Goal: Complete application form

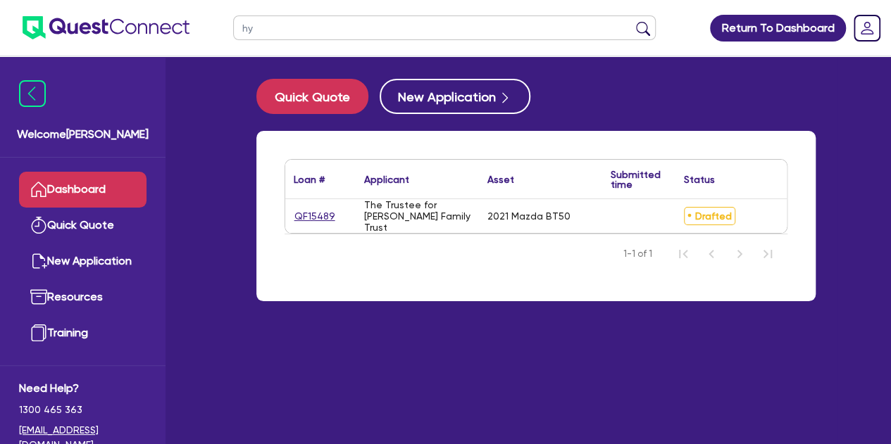
type input "h"
type input "ej earthmo"
click at [632, 21] on button "submit" at bounding box center [643, 31] width 23 height 20
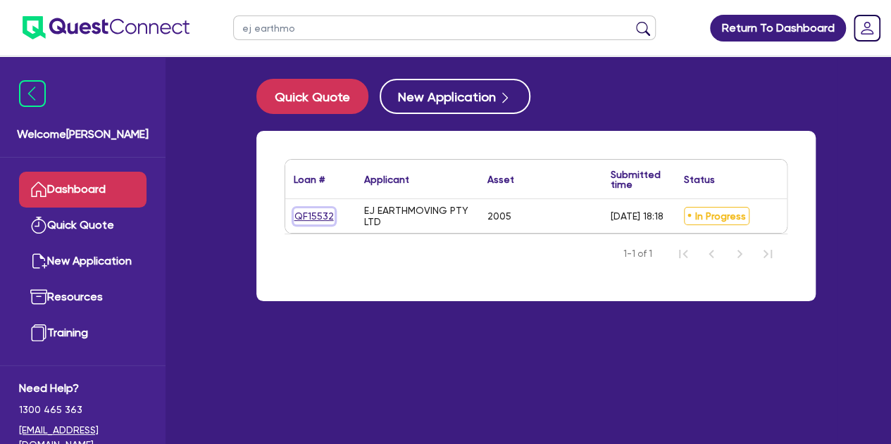
click at [297, 211] on link "QF15532" at bounding box center [314, 216] width 41 height 16
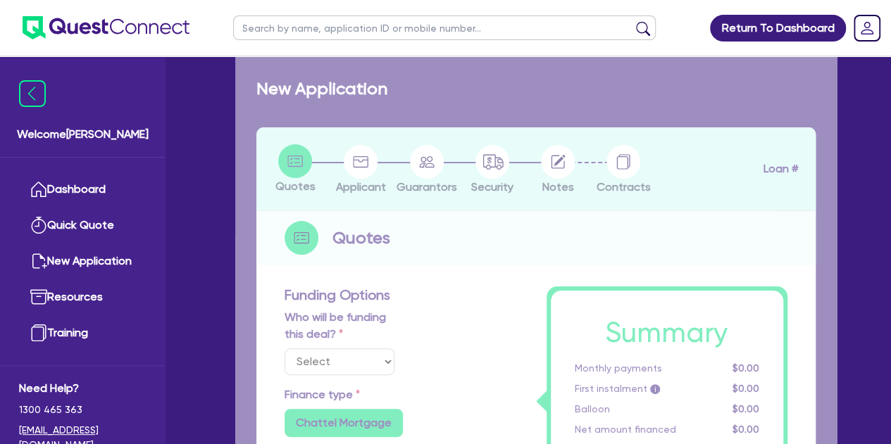
select select "Quest Finance - Own Book"
select select "PRIMARY_ASSETS"
type input "2005"
radio input "false"
radio input "true"
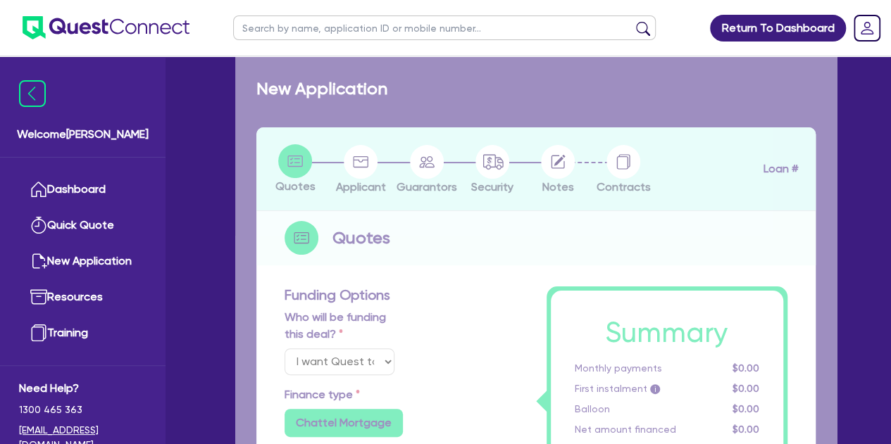
type input "50,000"
type input "10,000"
type input "7"
type input "2,915.12"
type input "18.95"
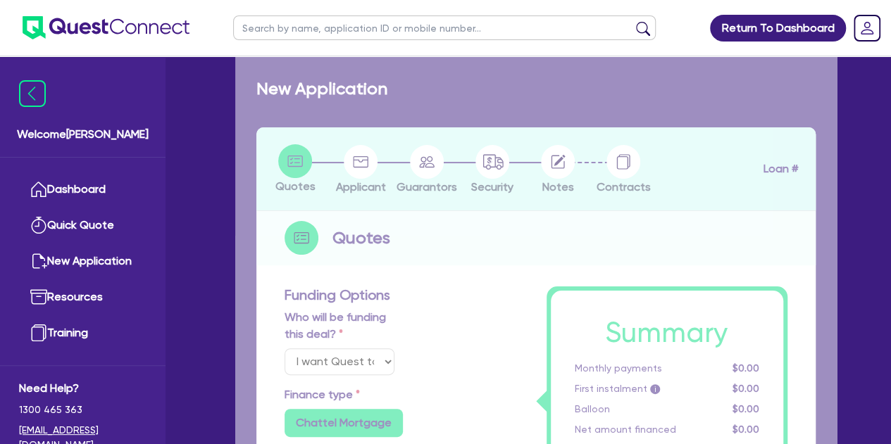
type input "900"
radio input "true"
select select "HEAVY_TRUCKS"
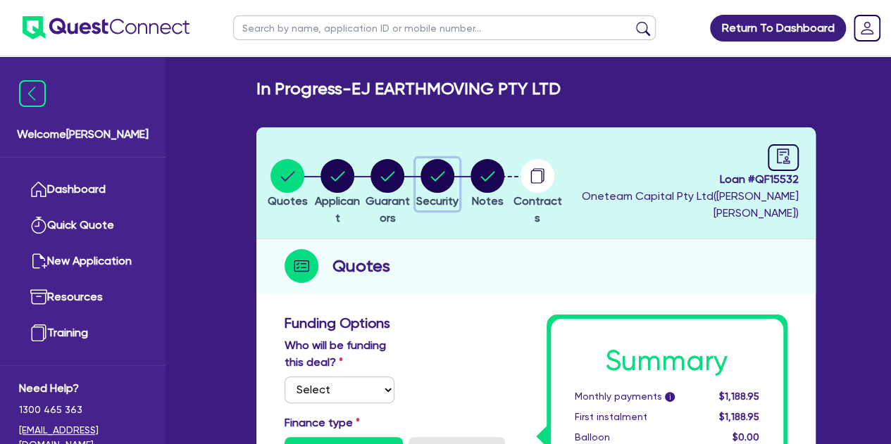
click at [454, 180] on circle "button" at bounding box center [437, 176] width 34 height 34
select select "PRIMARY_ASSETS"
select select "HEAVY_TRUCKS"
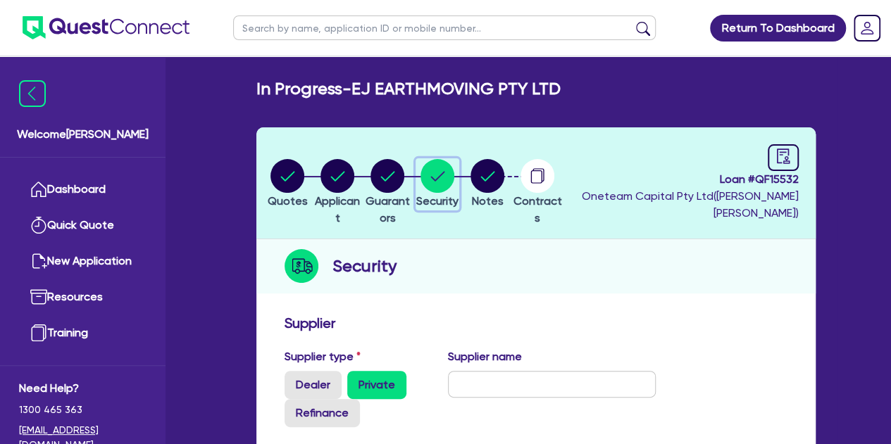
scroll to position [14, 0]
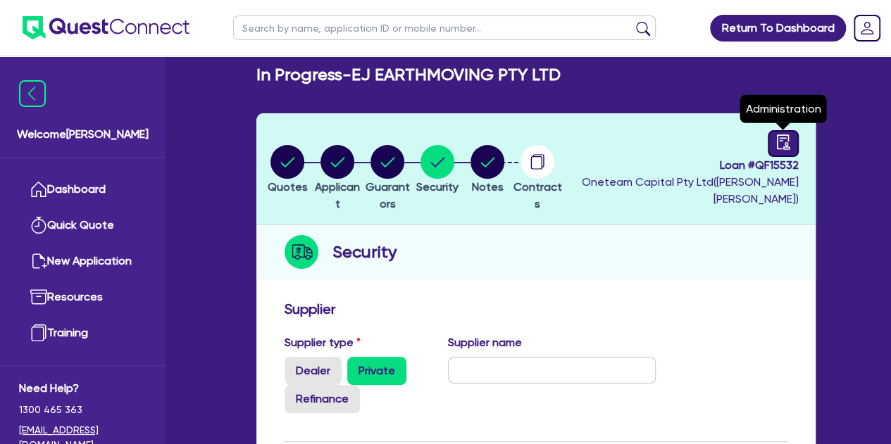
click at [794, 148] on div at bounding box center [782, 143] width 31 height 27
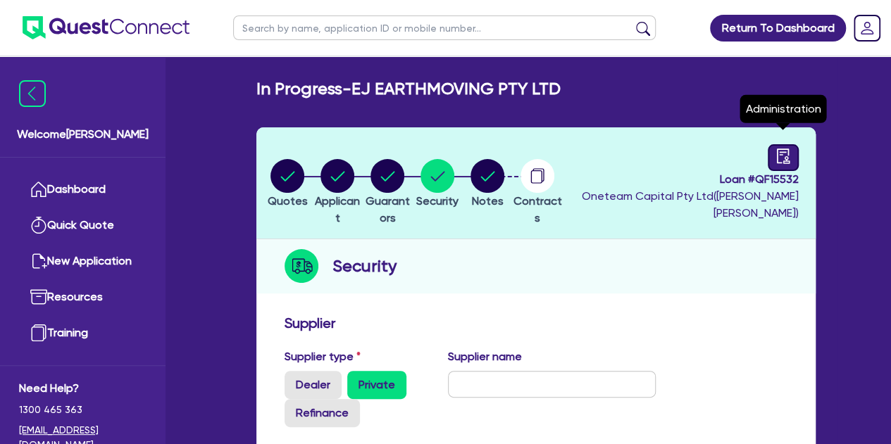
select select "IN_PROGRESS_CREDIT_WAITING_FOR_MORE_INFO"
select select "Quest Finance - Own Book"
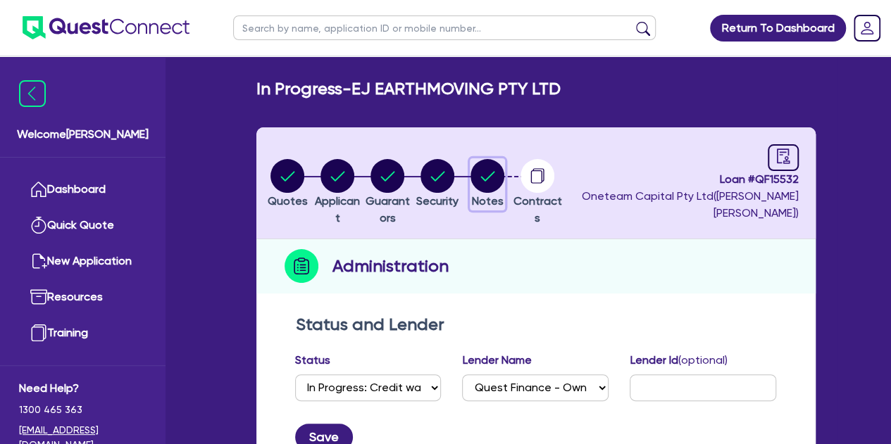
click at [504, 177] on circle "button" at bounding box center [487, 176] width 34 height 34
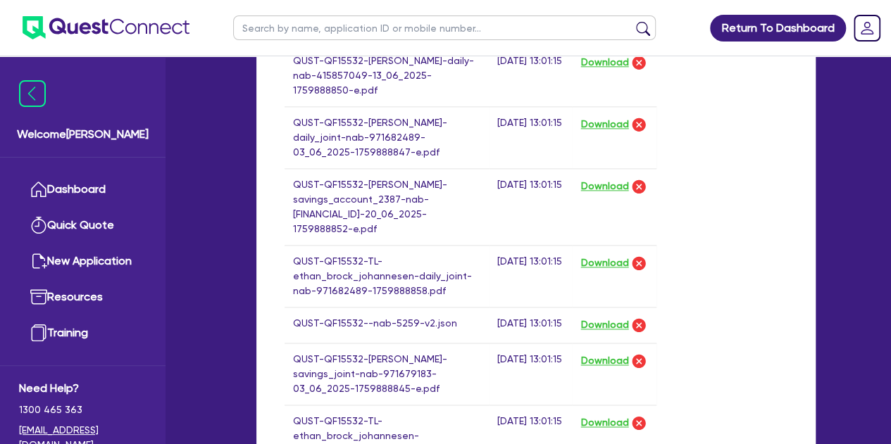
scroll to position [686, 0]
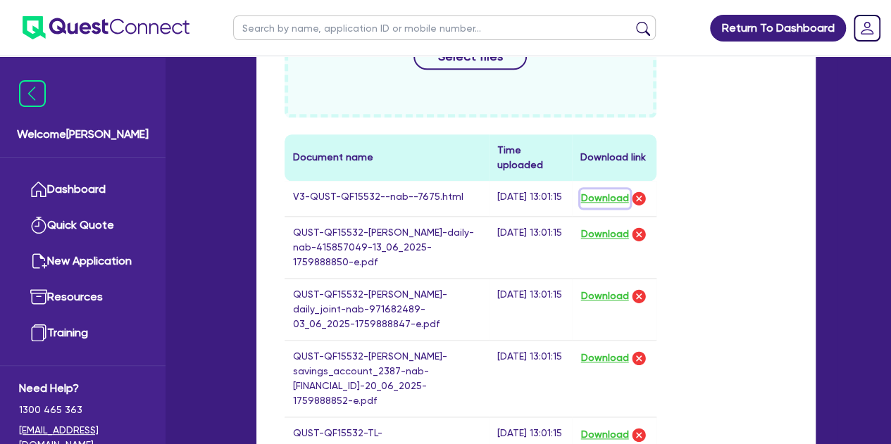
click at [597, 202] on button "Download" at bounding box center [604, 198] width 49 height 18
